Goal: Register for event/course

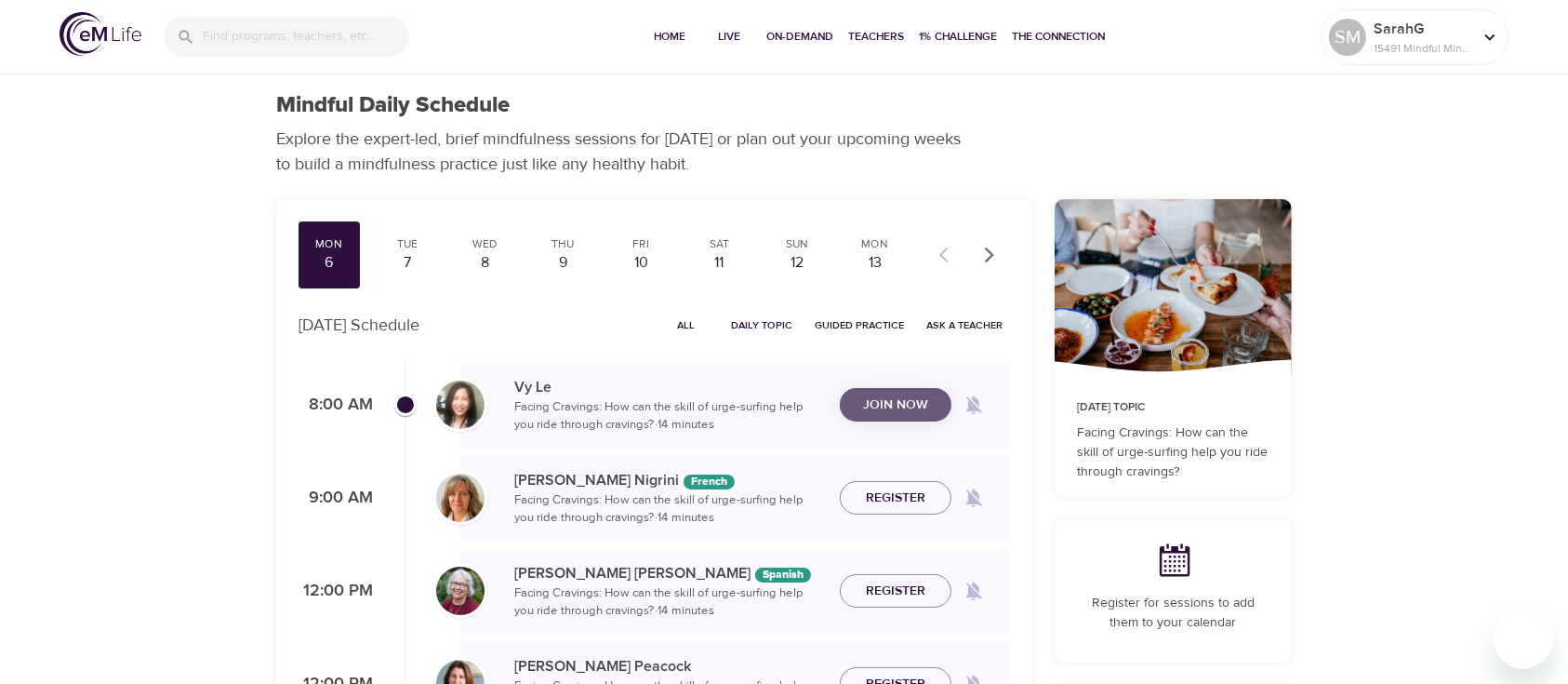
click at [888, 411] on span "Join Now" at bounding box center [894, 404] width 65 height 23
click at [991, 251] on icon "button" at bounding box center [989, 255] width 19 height 19
click at [991, 252] on icon "button" at bounding box center [989, 255] width 19 height 19
click at [991, 254] on icon "button" at bounding box center [989, 255] width 9 height 16
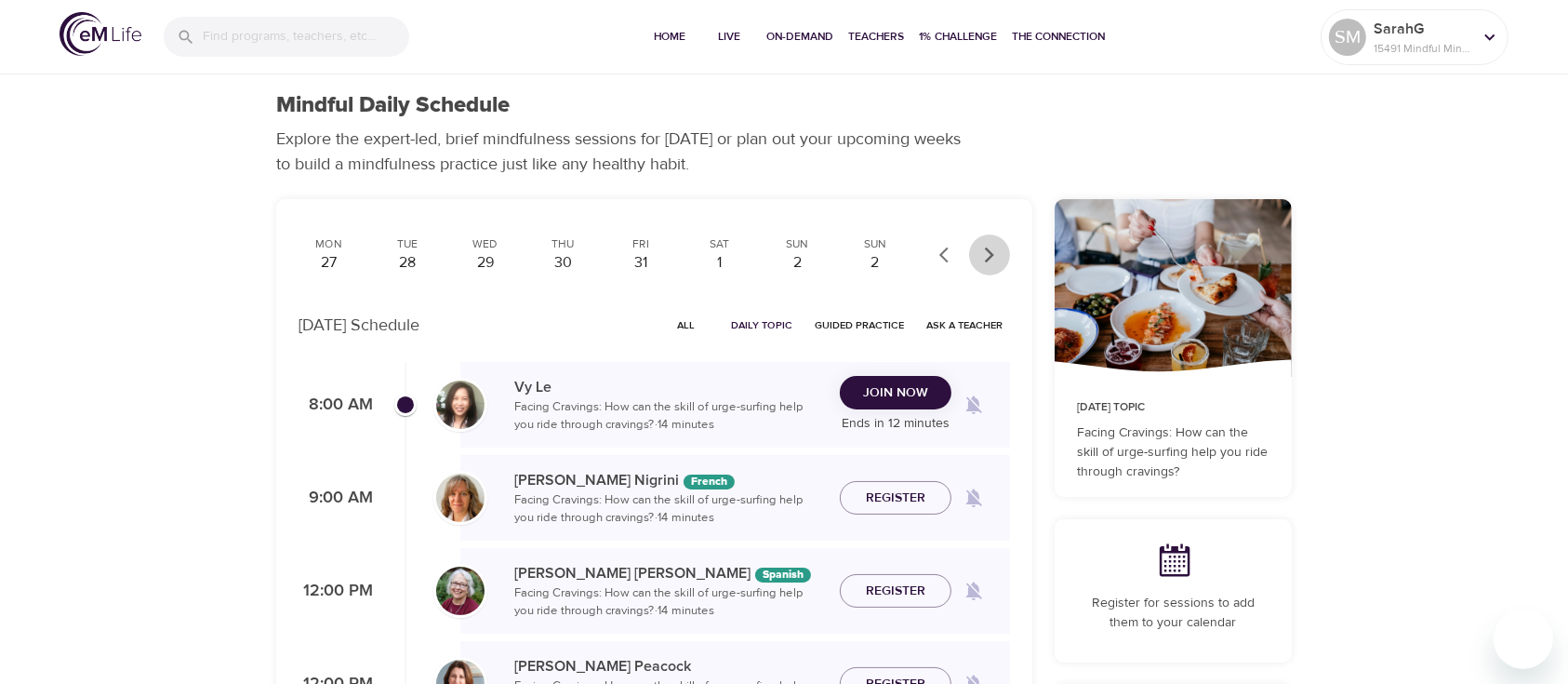
click at [991, 254] on icon "button" at bounding box center [989, 255] width 9 height 16
click at [485, 261] on div "30" at bounding box center [485, 262] width 47 height 21
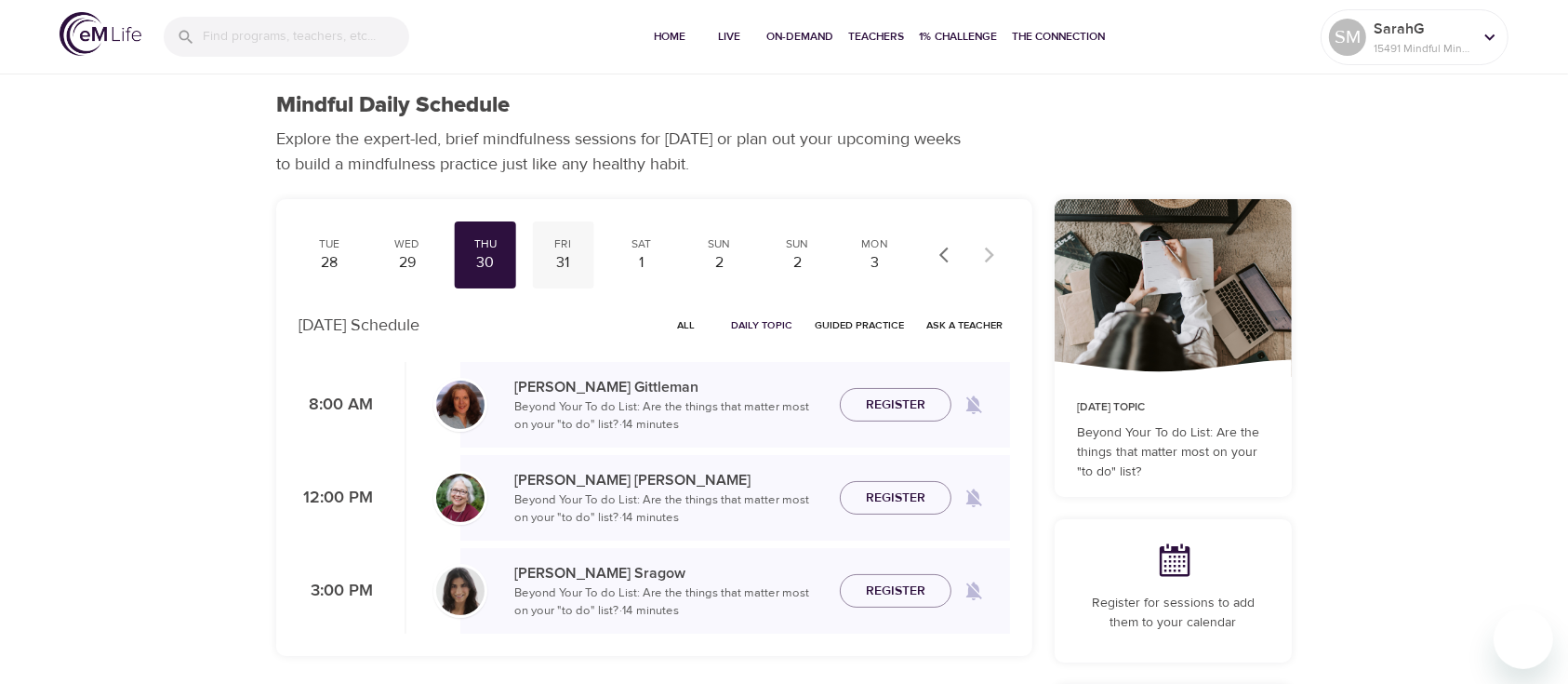
click at [564, 267] on div "31" at bounding box center [563, 262] width 47 height 21
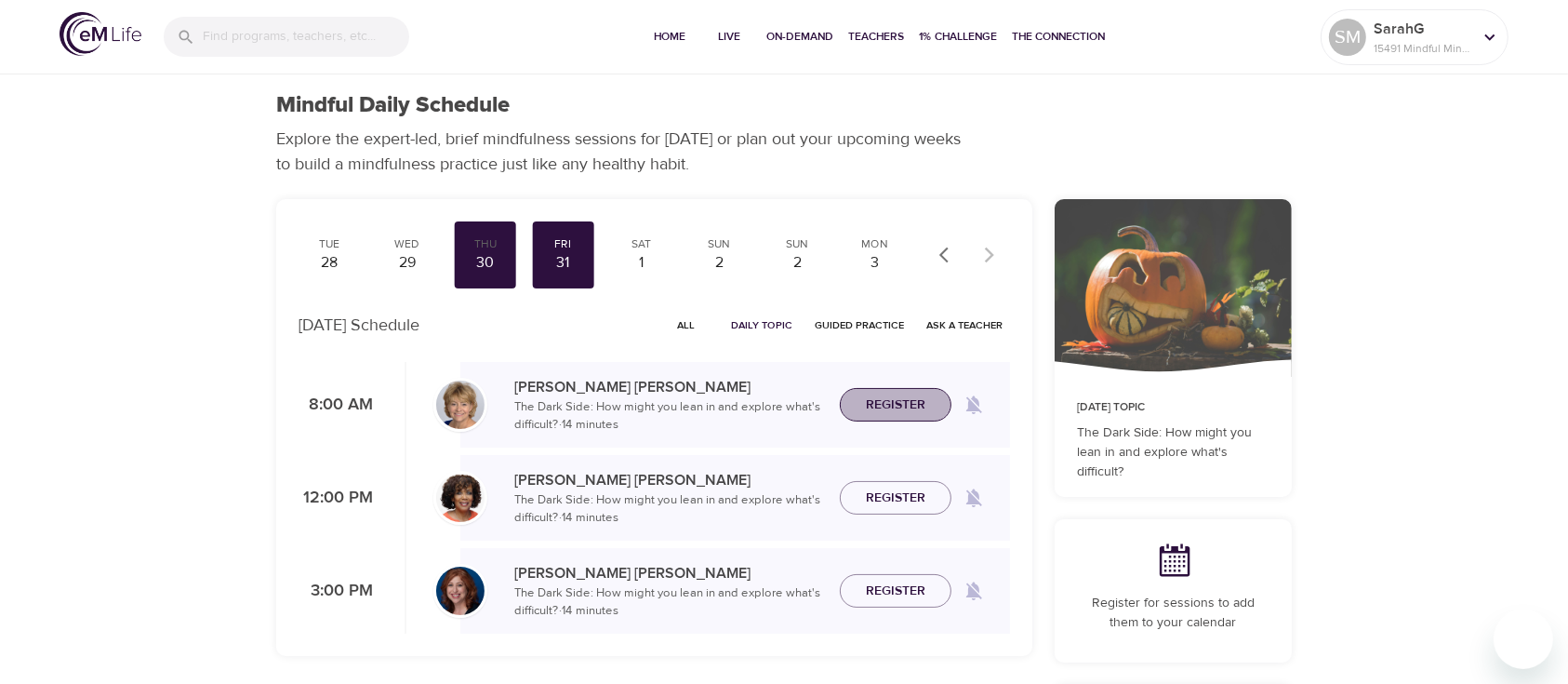
click at [887, 402] on span "Register" at bounding box center [895, 404] width 60 height 23
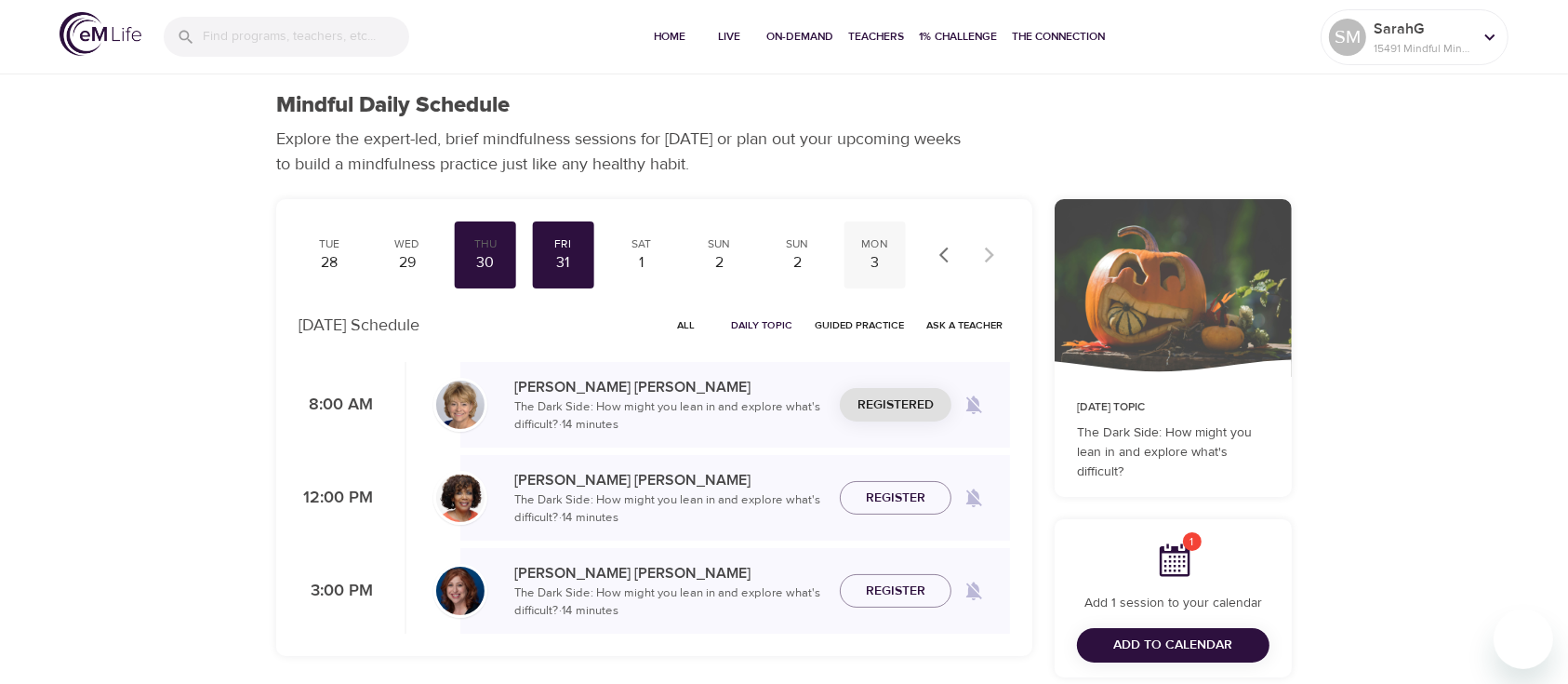
click at [881, 263] on div "3" at bounding box center [874, 262] width 47 height 21
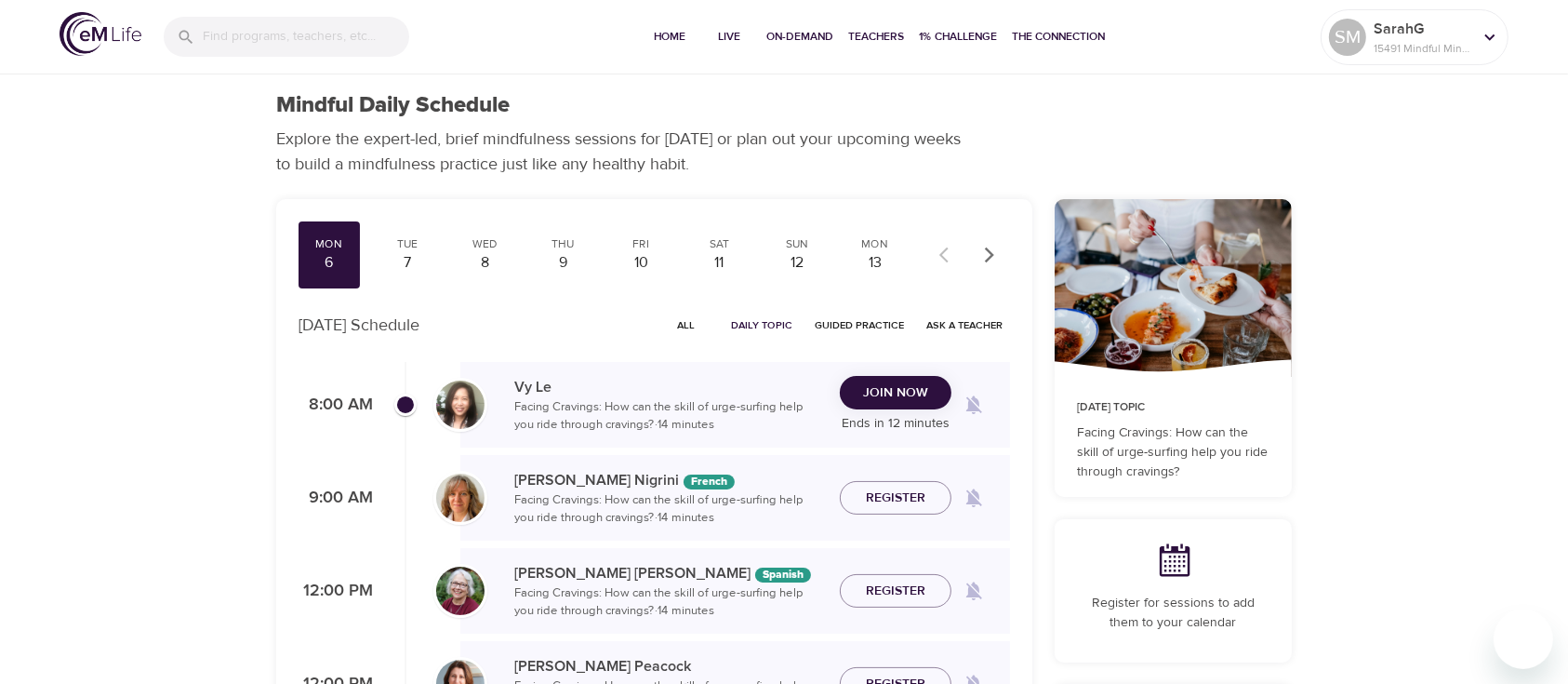
click at [1163, 564] on icon at bounding box center [1173, 559] width 37 height 37
click at [989, 250] on icon "button" at bounding box center [989, 255] width 19 height 19
click at [988, 251] on icon "button" at bounding box center [989, 255] width 19 height 19
click at [639, 260] on div "31" at bounding box center [641, 262] width 47 height 21
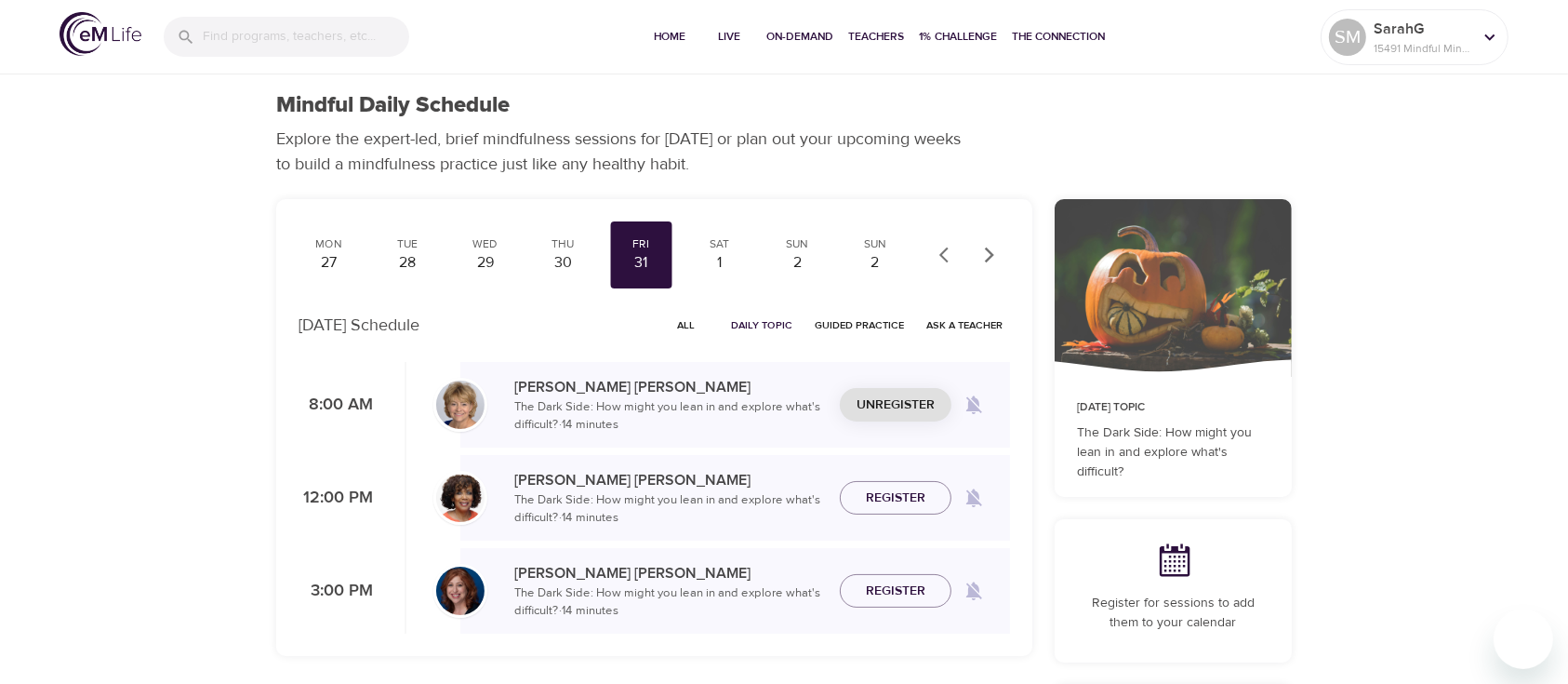
click at [896, 411] on span "Unregister" at bounding box center [895, 404] width 78 height 23
click at [896, 410] on span "Register" at bounding box center [895, 404] width 60 height 23
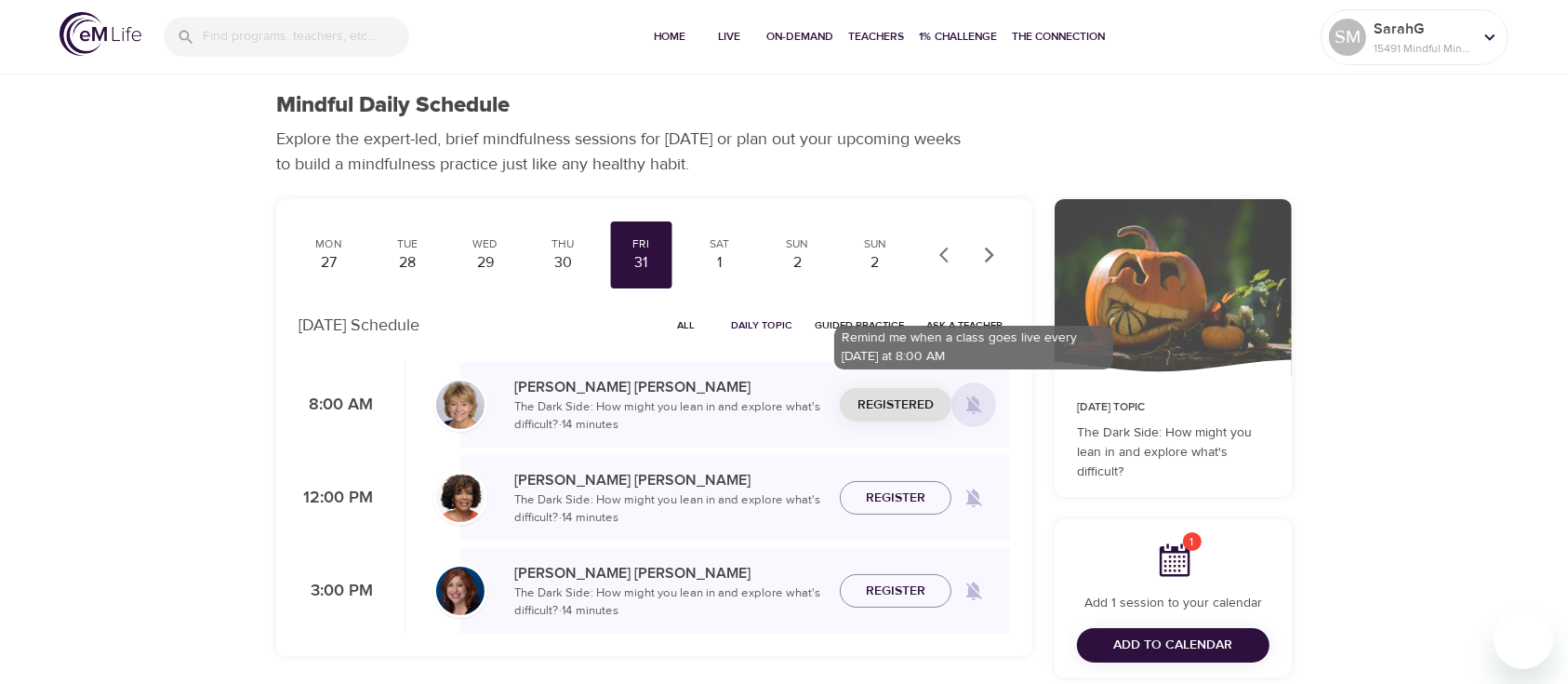
click at [974, 390] on span at bounding box center [973, 404] width 45 height 45
checkbox input "true"
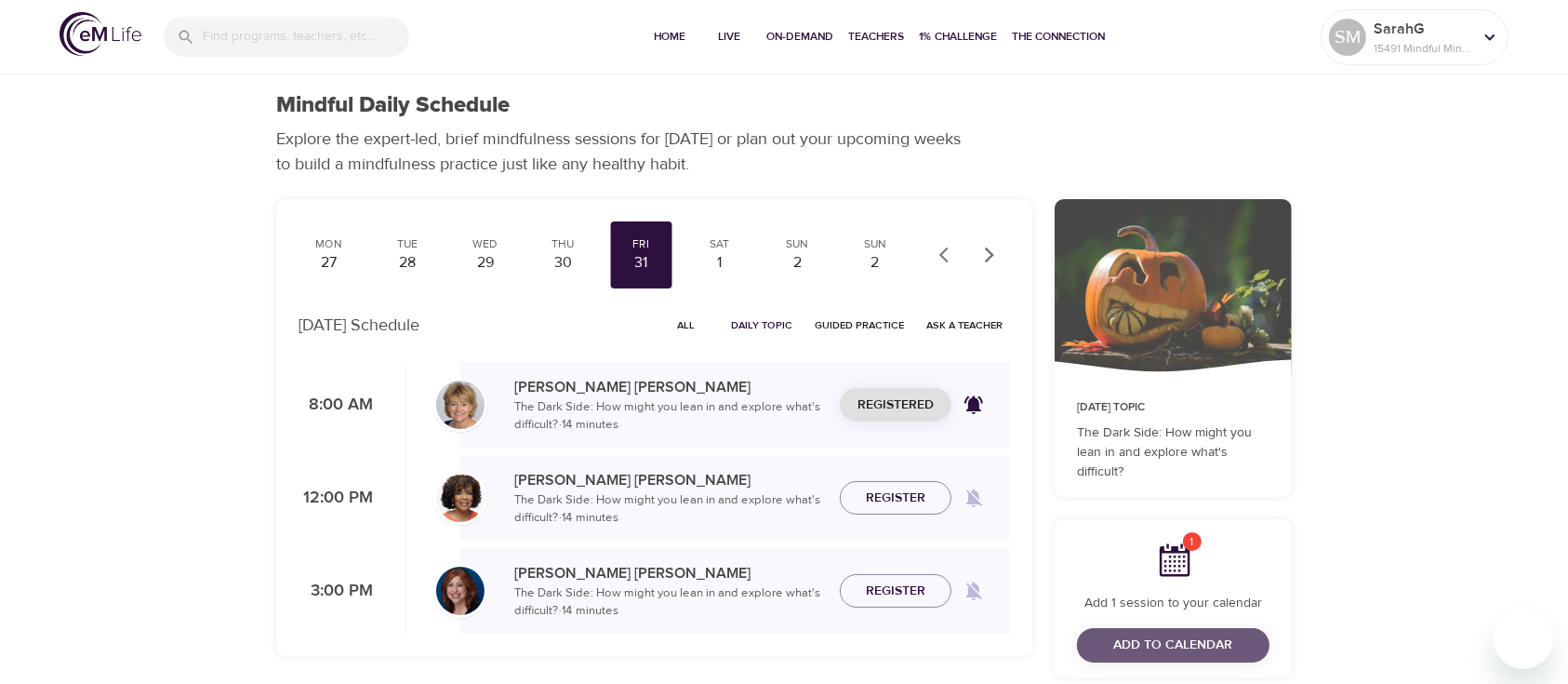
click at [1159, 648] on span "Add to Calendar" at bounding box center [1173, 644] width 119 height 23
